Goal: Check status: Check status

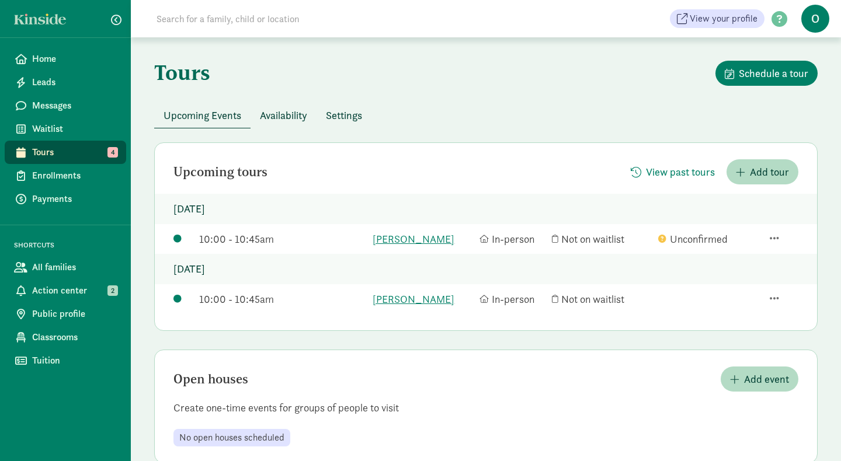
scroll to position [26, 0]
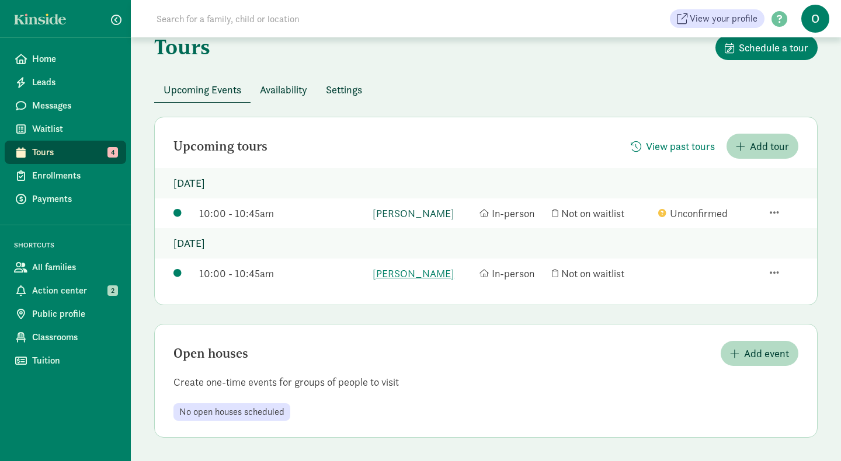
click at [401, 215] on link "[PERSON_NAME]" at bounding box center [422, 213] width 100 height 16
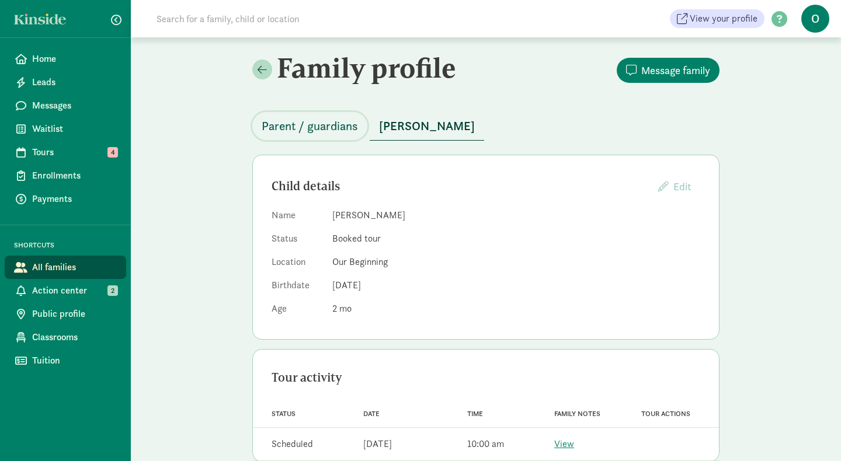
click at [333, 121] on span "Parent / guardians" at bounding box center [310, 126] width 96 height 19
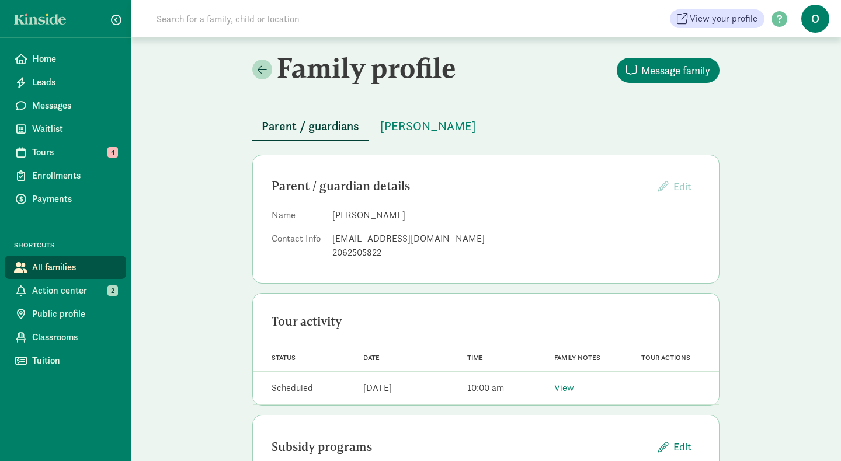
click at [563, 379] on div "Family notes View" at bounding box center [583, 388] width 87 height 23
click at [562, 391] on link "View" at bounding box center [564, 388] width 20 height 12
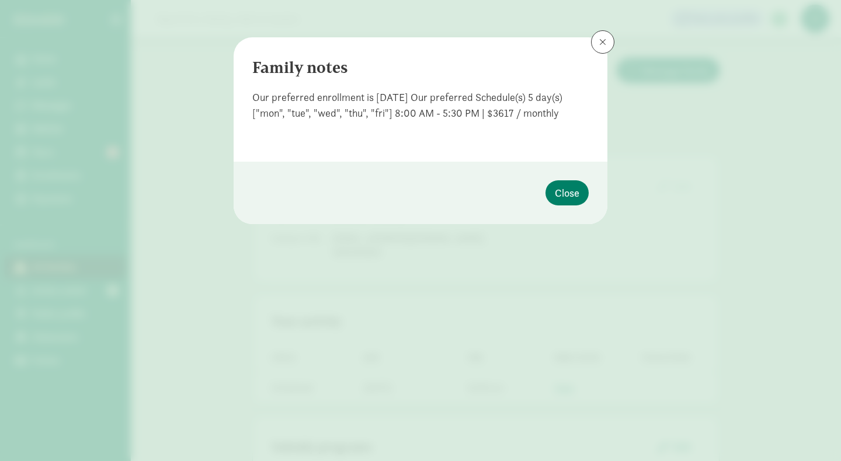
click at [416, 100] on div "Our preferred enrollment is 02 December 2025 Our preferred Schedule(s) 5 day(s)…" at bounding box center [420, 105] width 336 height 32
click at [418, 90] on div "Our preferred enrollment is 02 December 2025 Our preferred Schedule(s) 5 day(s)…" at bounding box center [420, 105] width 336 height 32
click at [264, 193] on footer "Close" at bounding box center [420, 193] width 374 height 62
click at [605, 39] on span at bounding box center [602, 41] width 7 height 9
